Goal: Find specific page/section: Find specific page/section

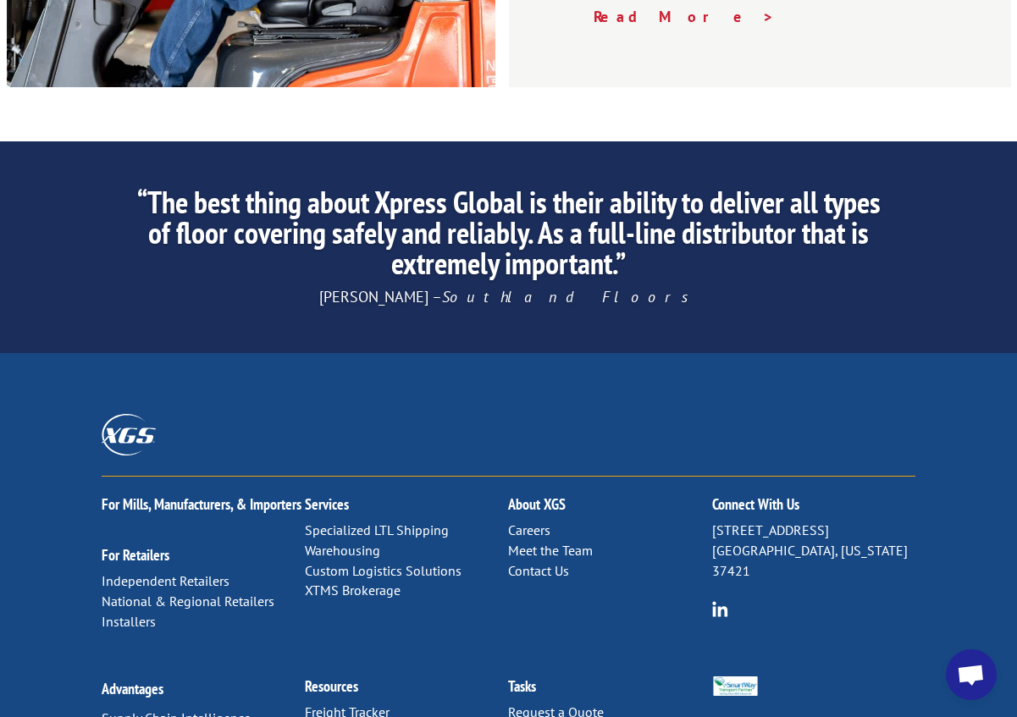
scroll to position [2662, 0]
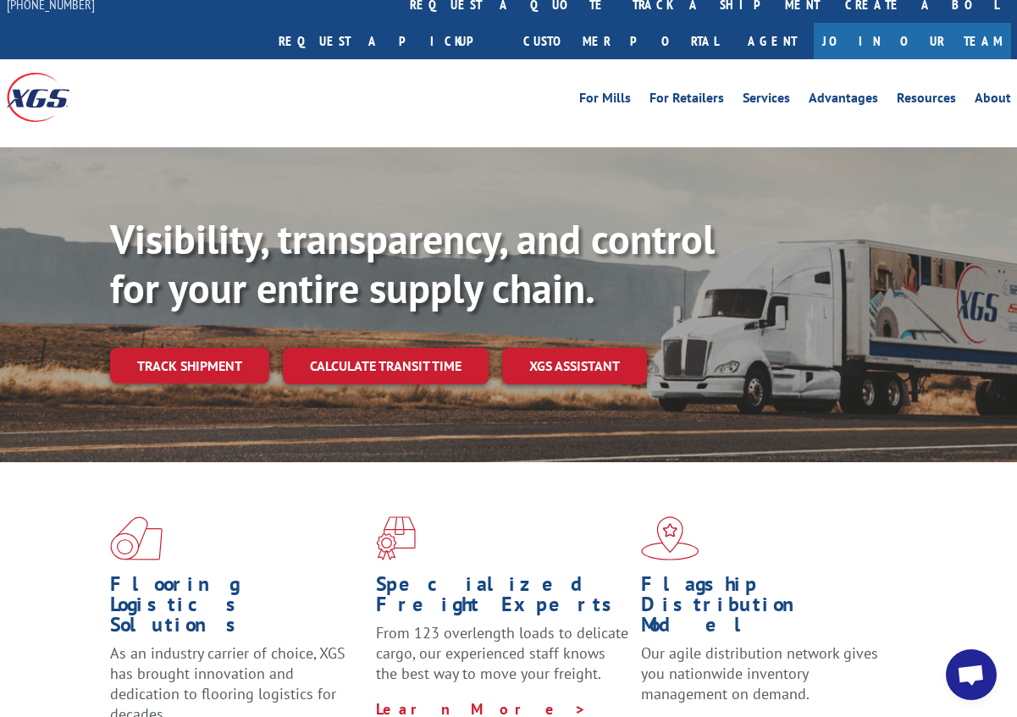
scroll to position [0, 0]
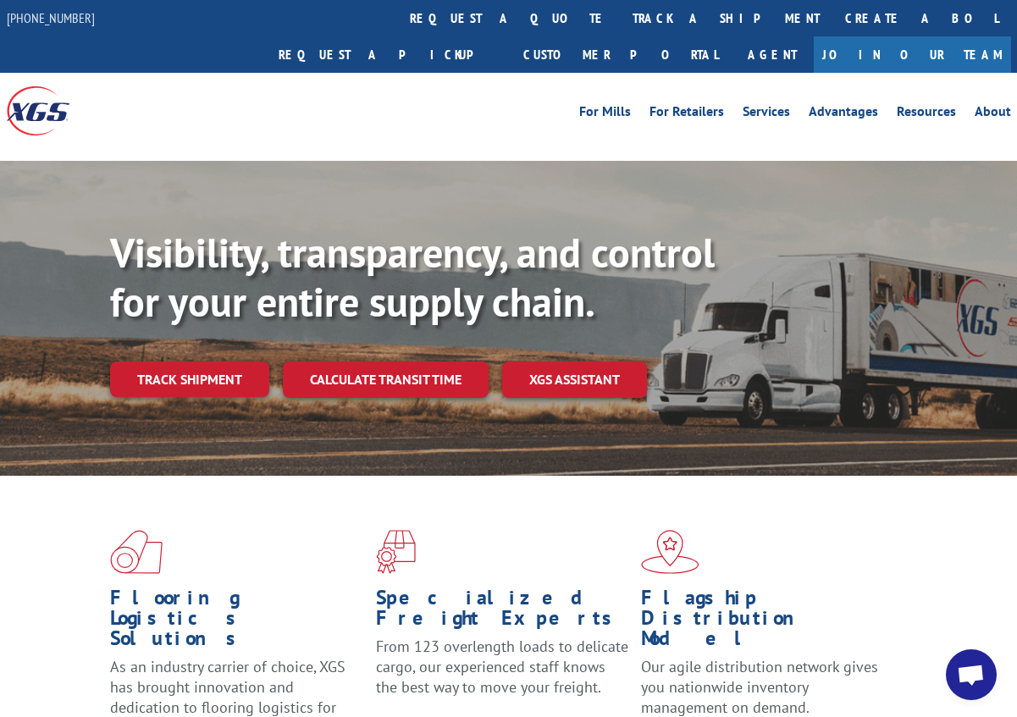
click at [834, 476] on div "Flooring Logistics Solutions As an industry carrier of choice, XGS has brought …" at bounding box center [508, 651] width 1017 height 351
click at [630, 530] on span at bounding box center [509, 552] width 266 height 44
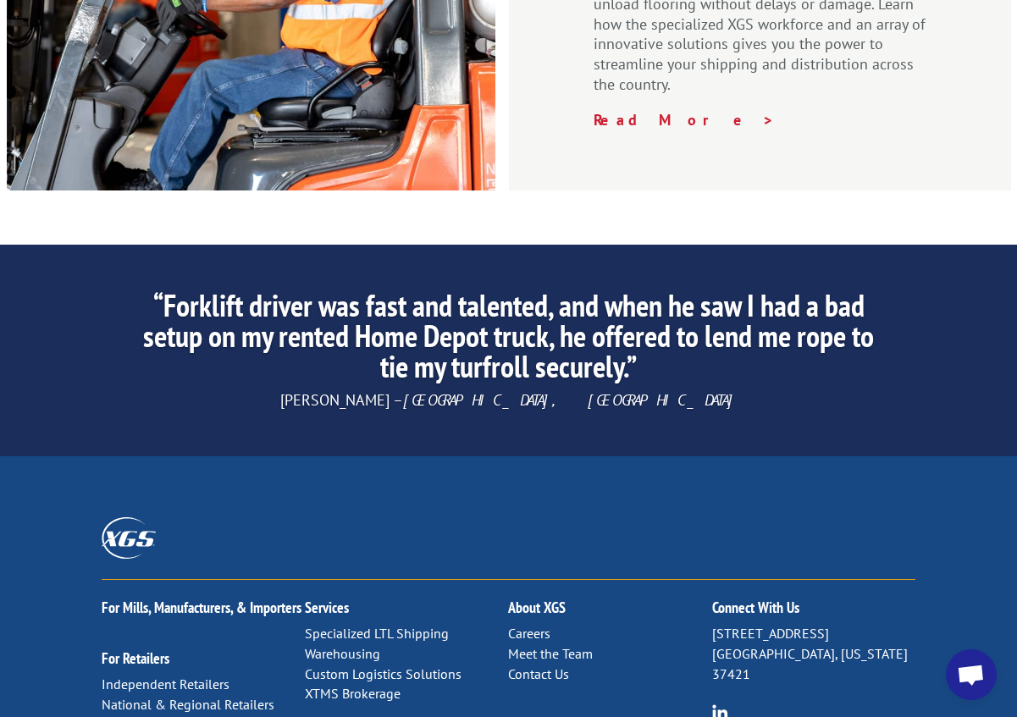
scroll to position [2662, 0]
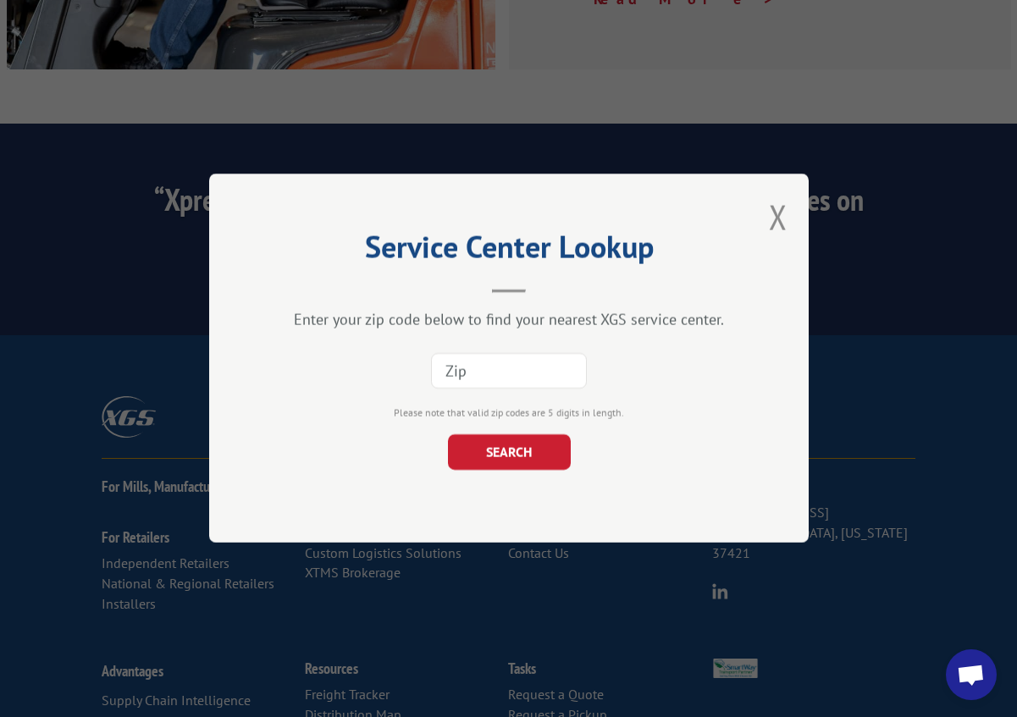
click at [521, 357] on input at bounding box center [509, 372] width 156 height 36
click at [522, 367] on input at bounding box center [509, 372] width 156 height 36
type input "75219"
click button "SEARCH" at bounding box center [508, 453] width 123 height 36
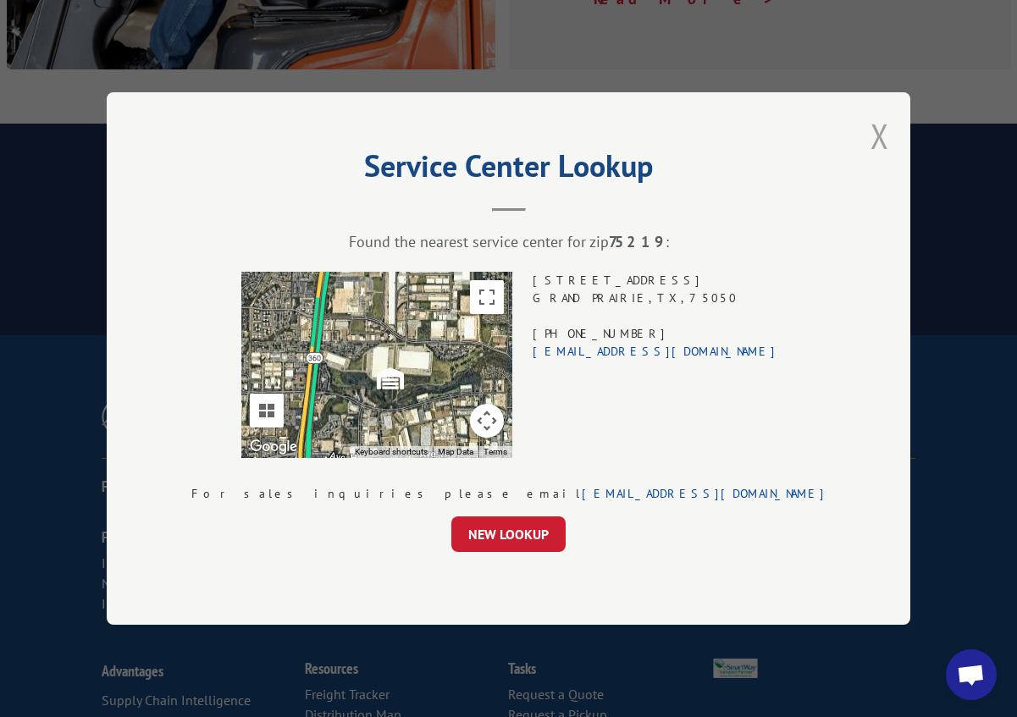
click at [870, 136] on button "Close modal" at bounding box center [879, 135] width 19 height 45
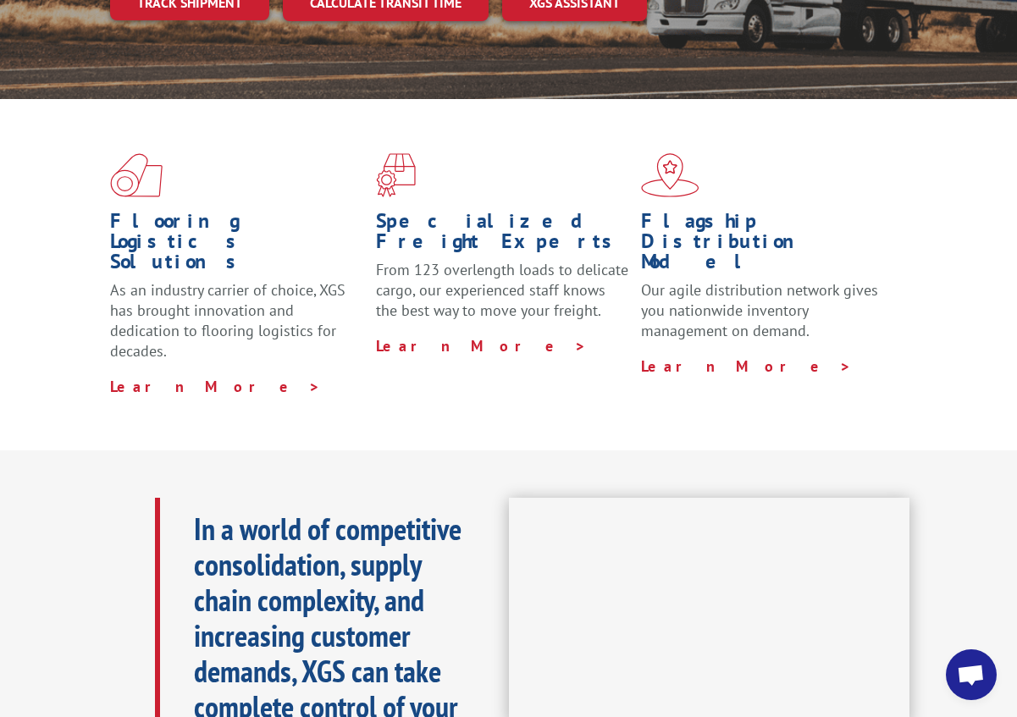
scroll to position [0, 0]
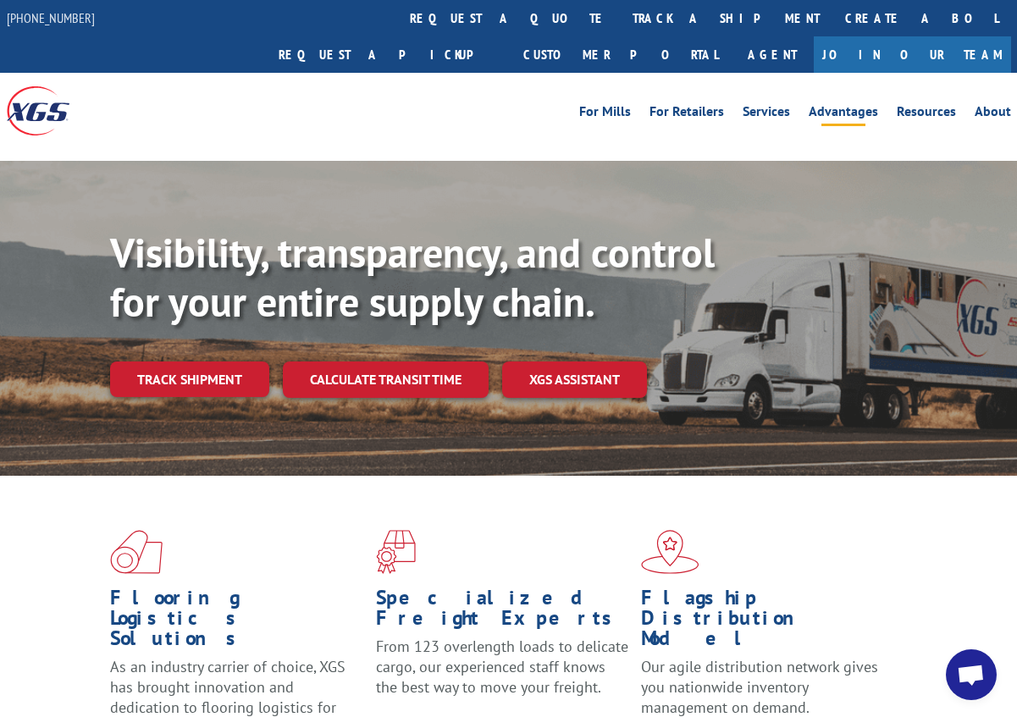
click at [828, 105] on link "Advantages" at bounding box center [842, 114] width 69 height 19
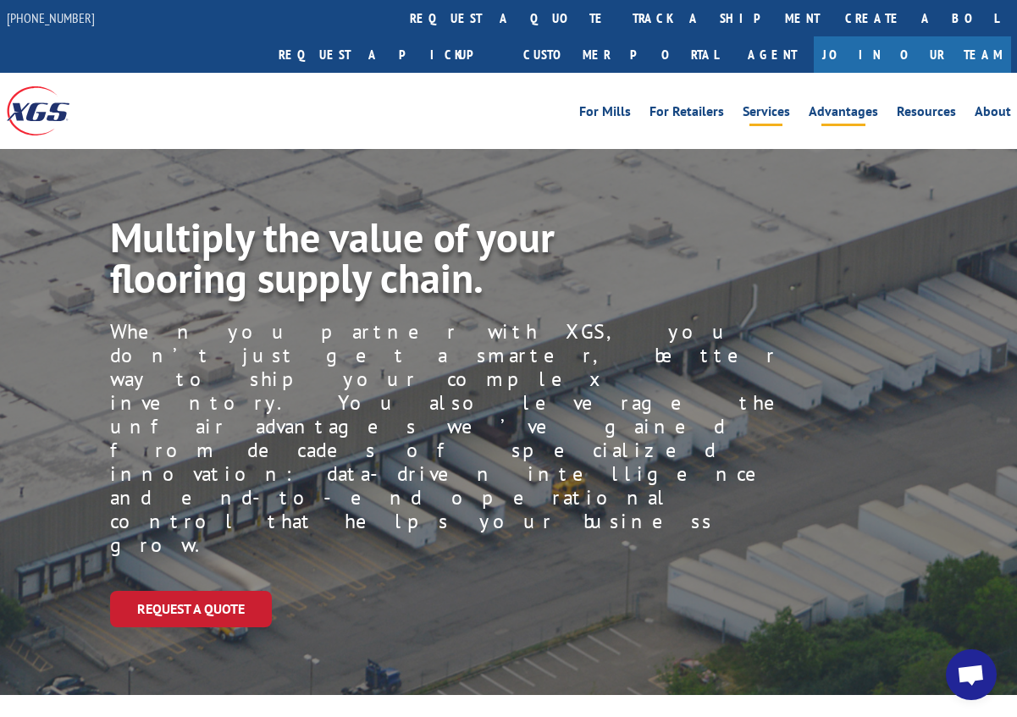
click at [759, 105] on link "Services" at bounding box center [765, 114] width 47 height 19
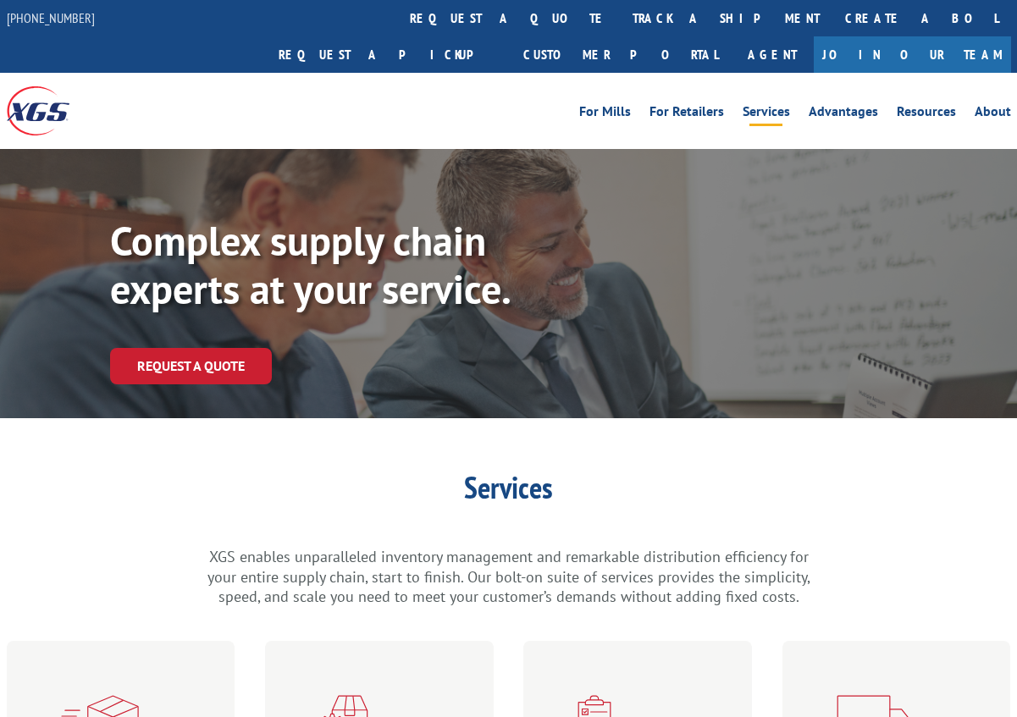
scroll to position [423, 0]
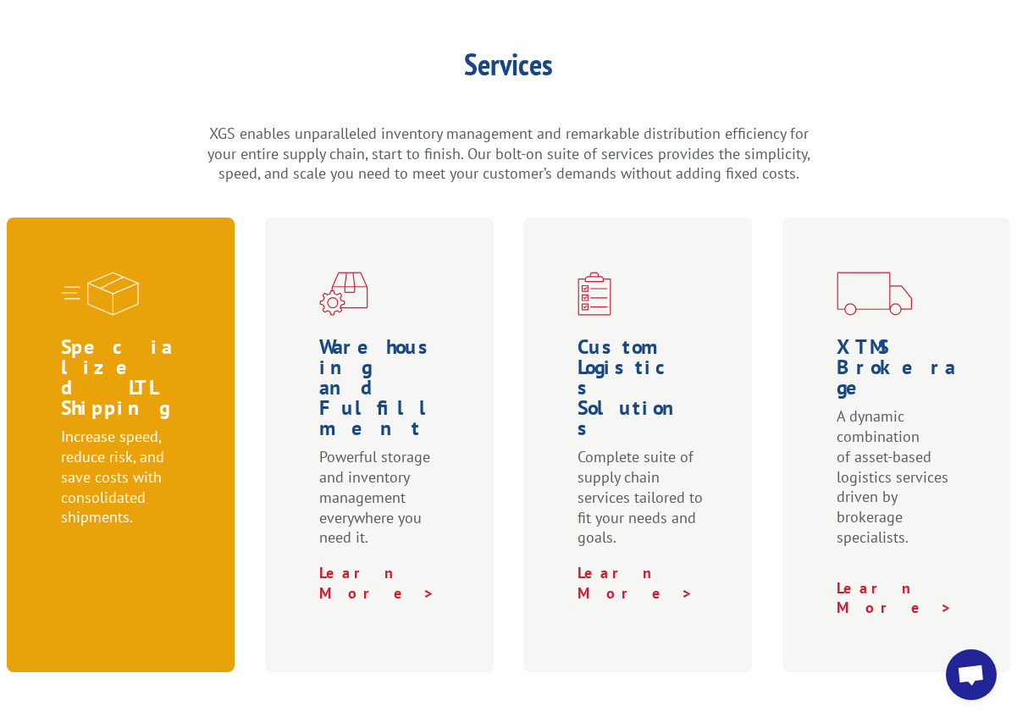
click at [131, 543] on link "Learn More >" at bounding box center [119, 563] width 116 height 40
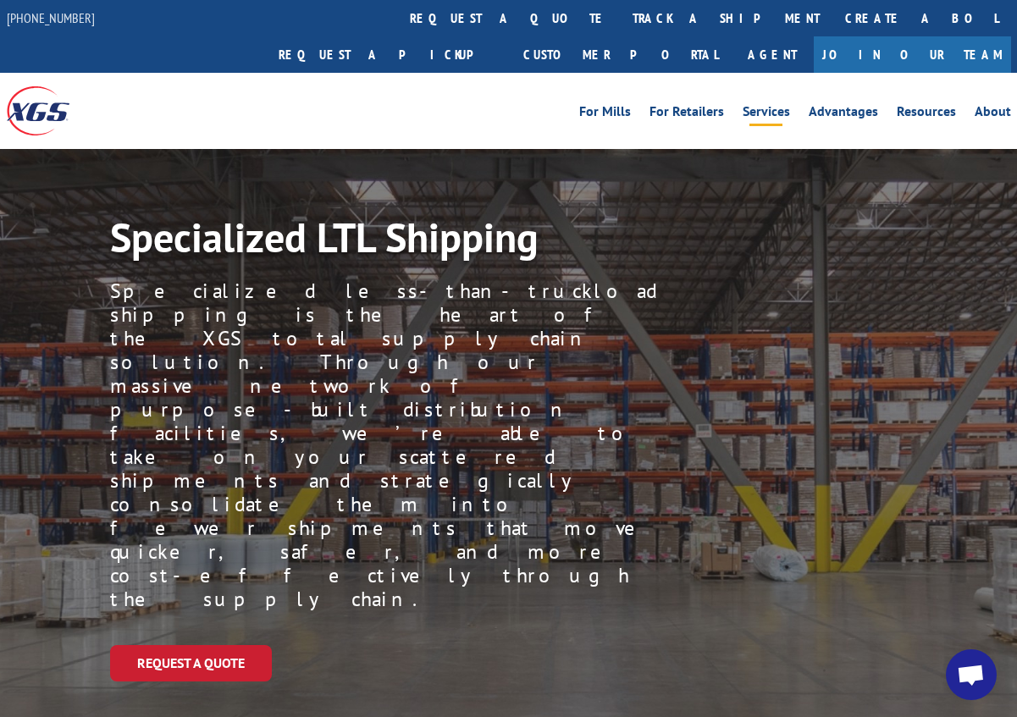
click at [762, 105] on link "Services" at bounding box center [765, 114] width 47 height 19
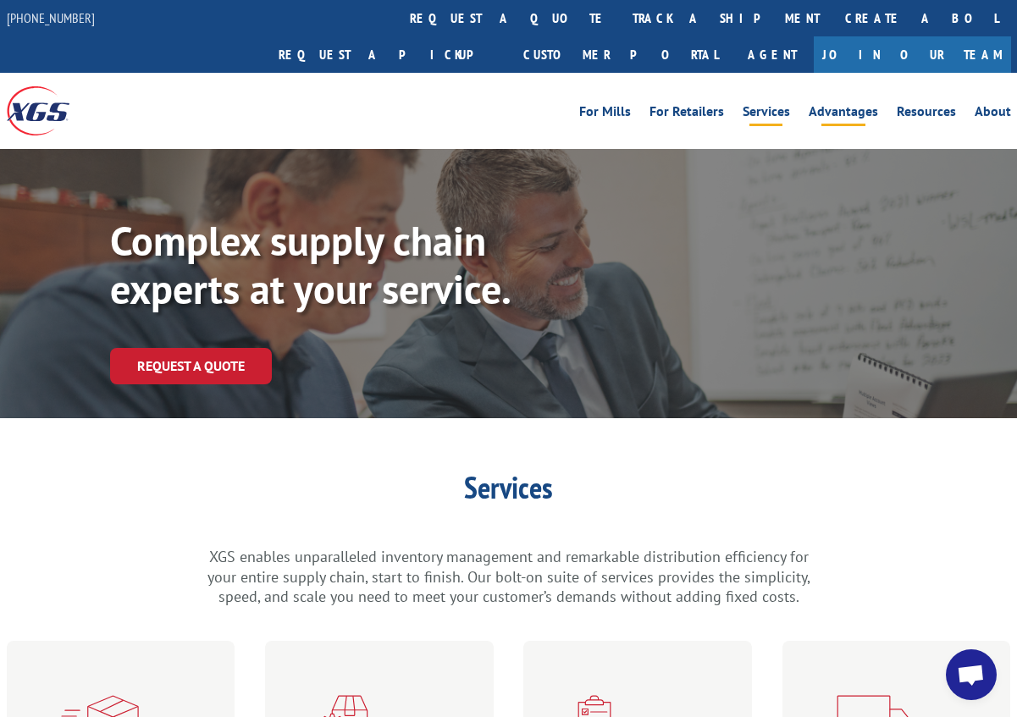
click at [830, 105] on link "Advantages" at bounding box center [842, 114] width 69 height 19
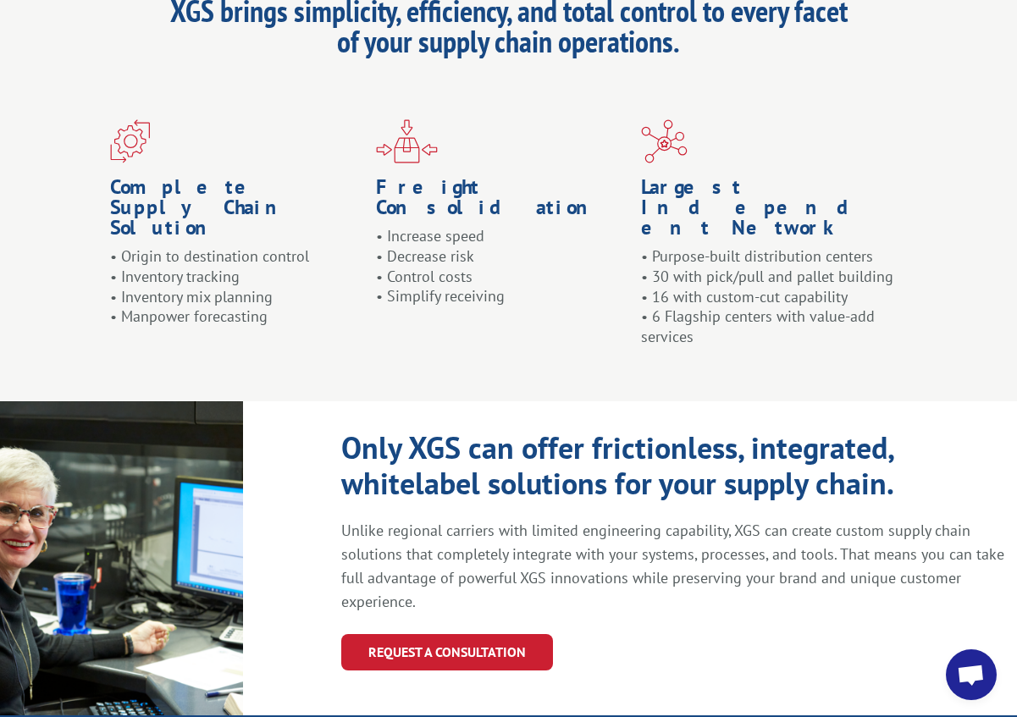
scroll to position [1875, 0]
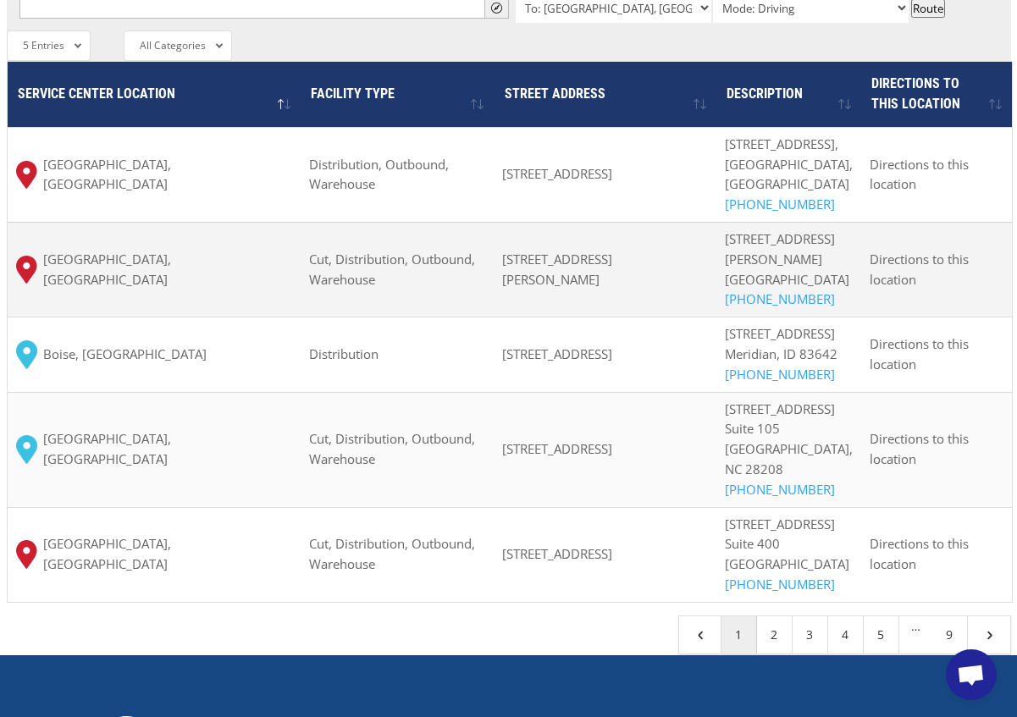
scroll to position [1439, 0]
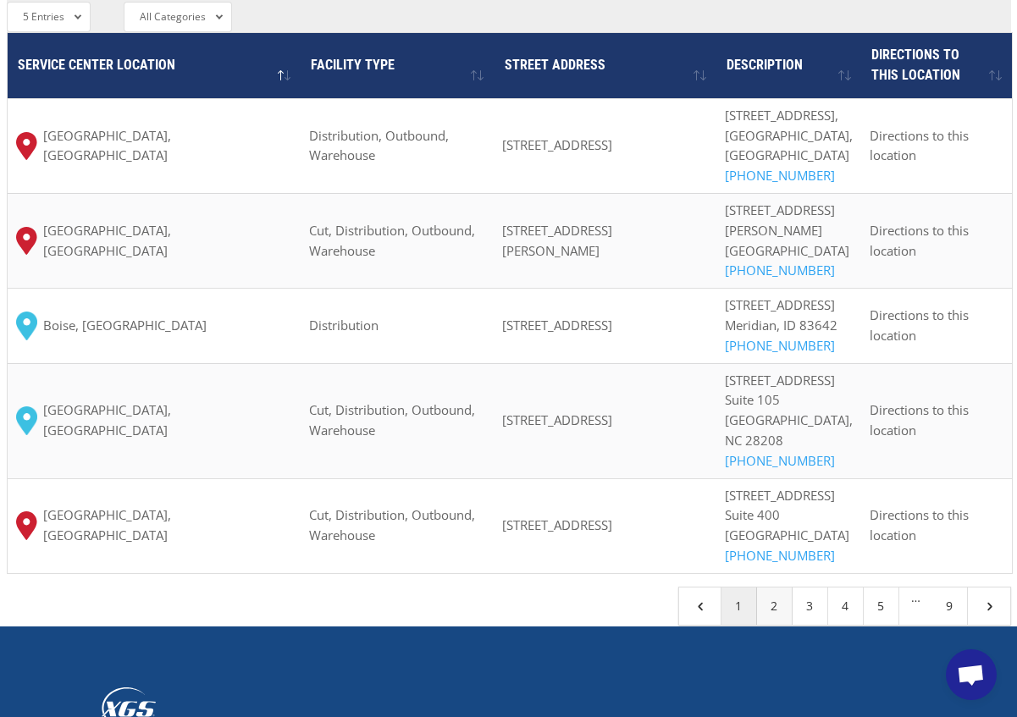
click at [780, 625] on link "2" at bounding box center [775, 605] width 36 height 37
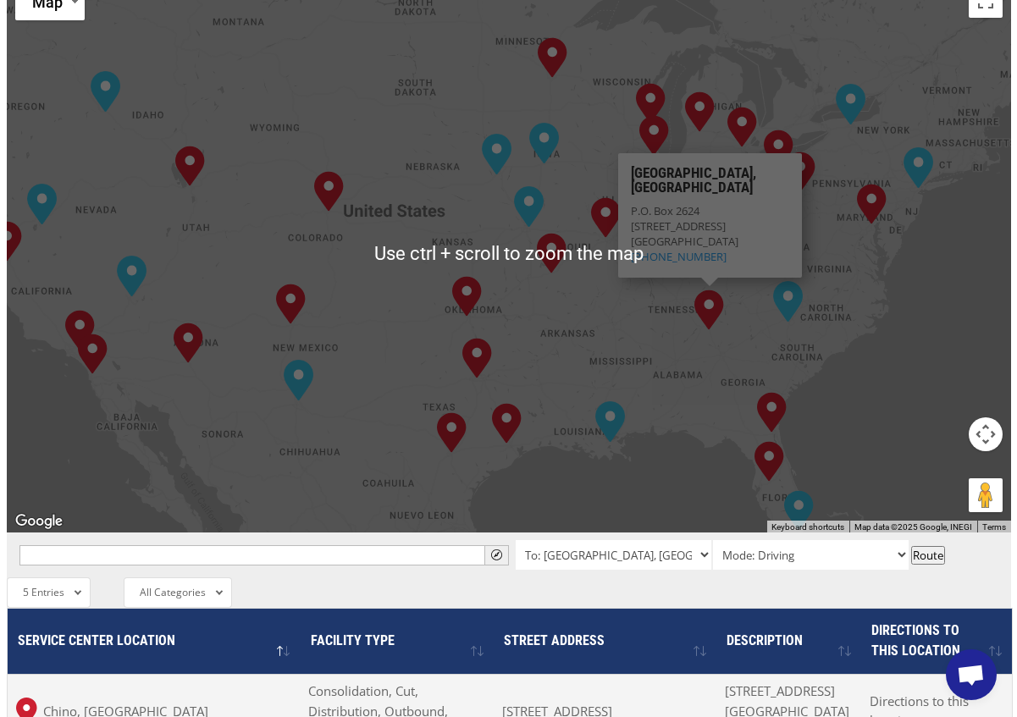
scroll to position [906, 0]
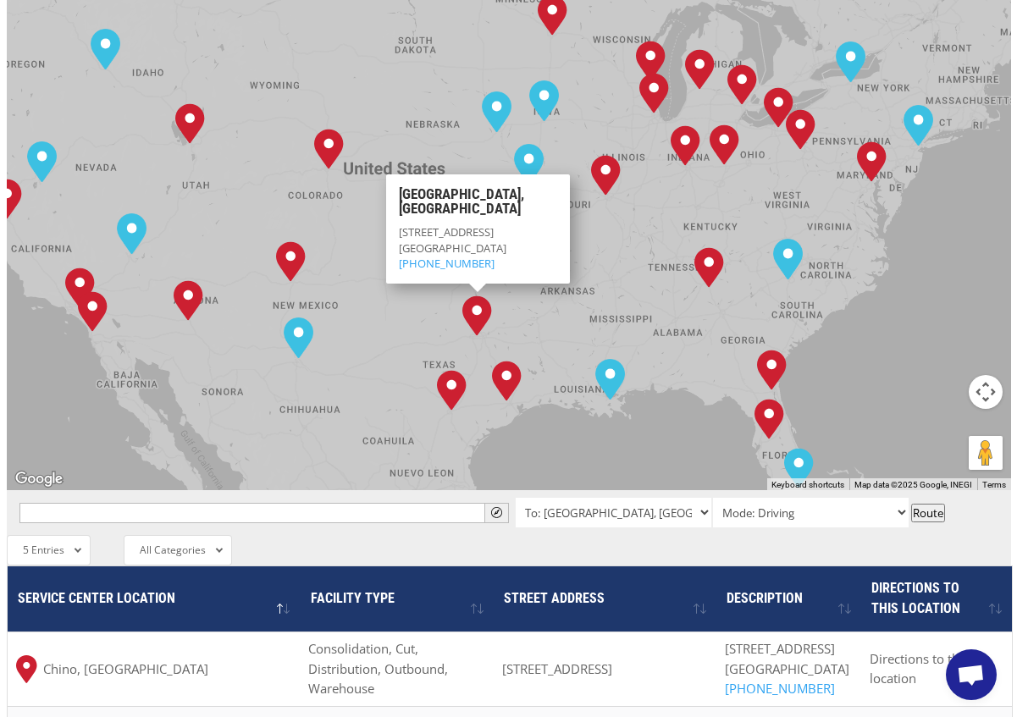
click at [663, 535] on div "All Entries 2 Entries 5 Entries 10 Entries 25 Entries 50 Entries 100 Entries 5 …" at bounding box center [509, 550] width 1004 height 30
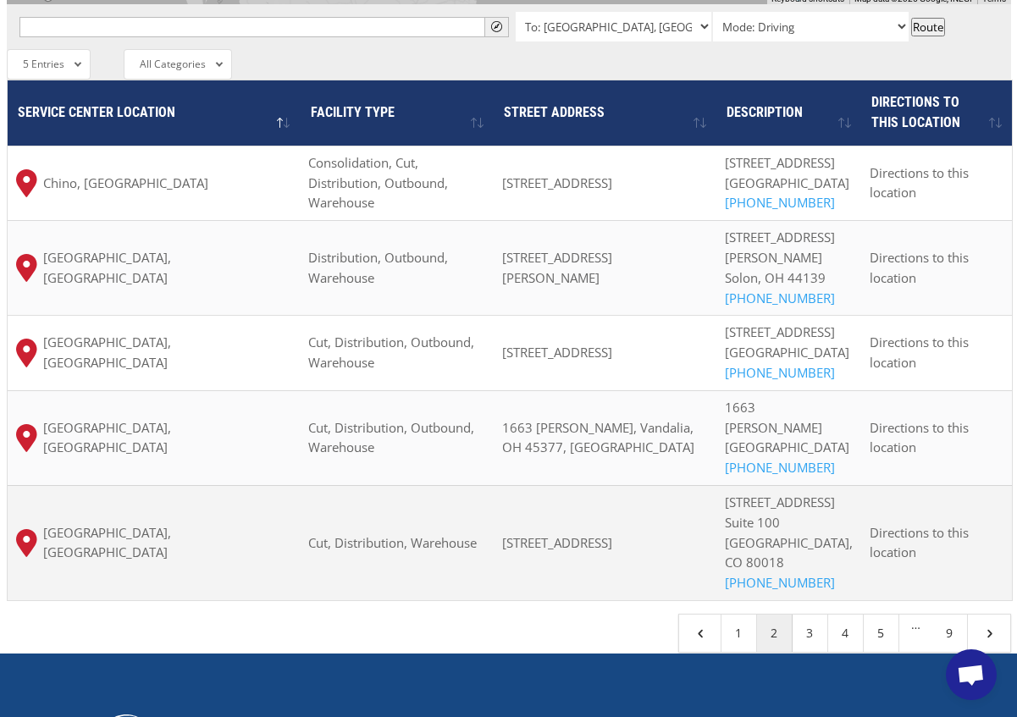
scroll to position [1583, 0]
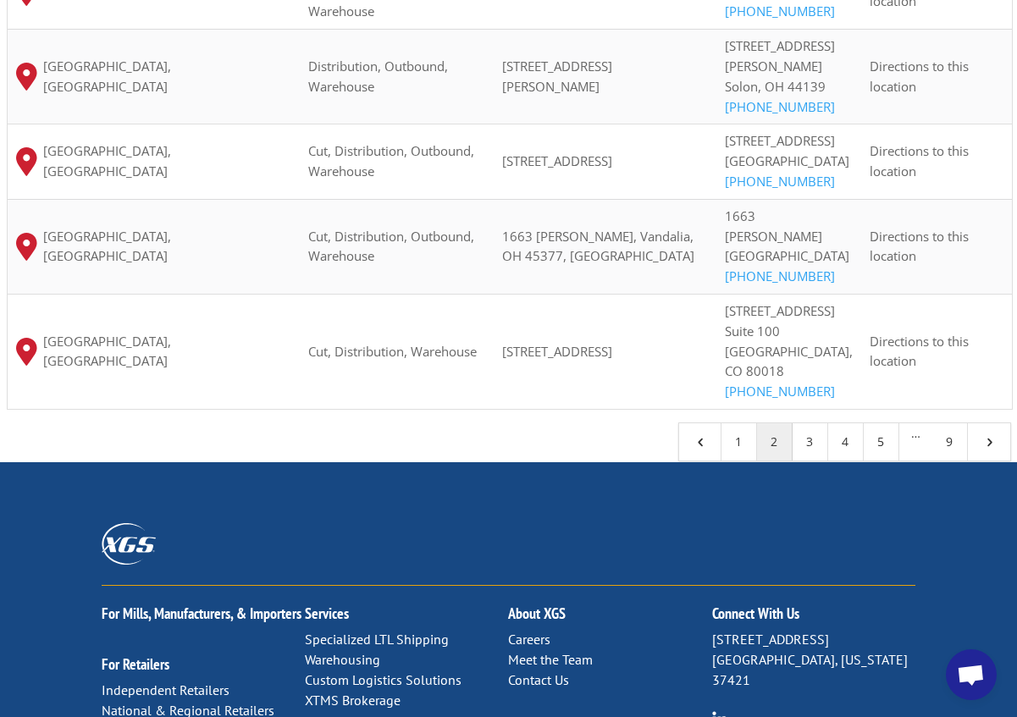
click at [741, 523] on div at bounding box center [508, 554] width 813 height 63
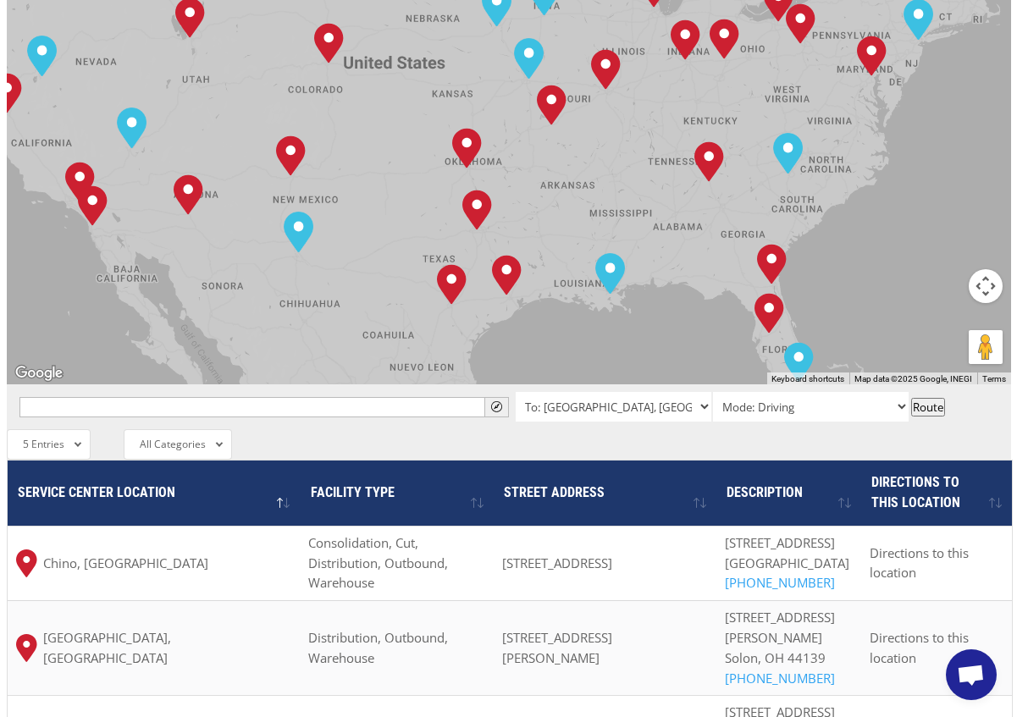
scroll to position [990, 0]
